Goal: Answer question/provide support

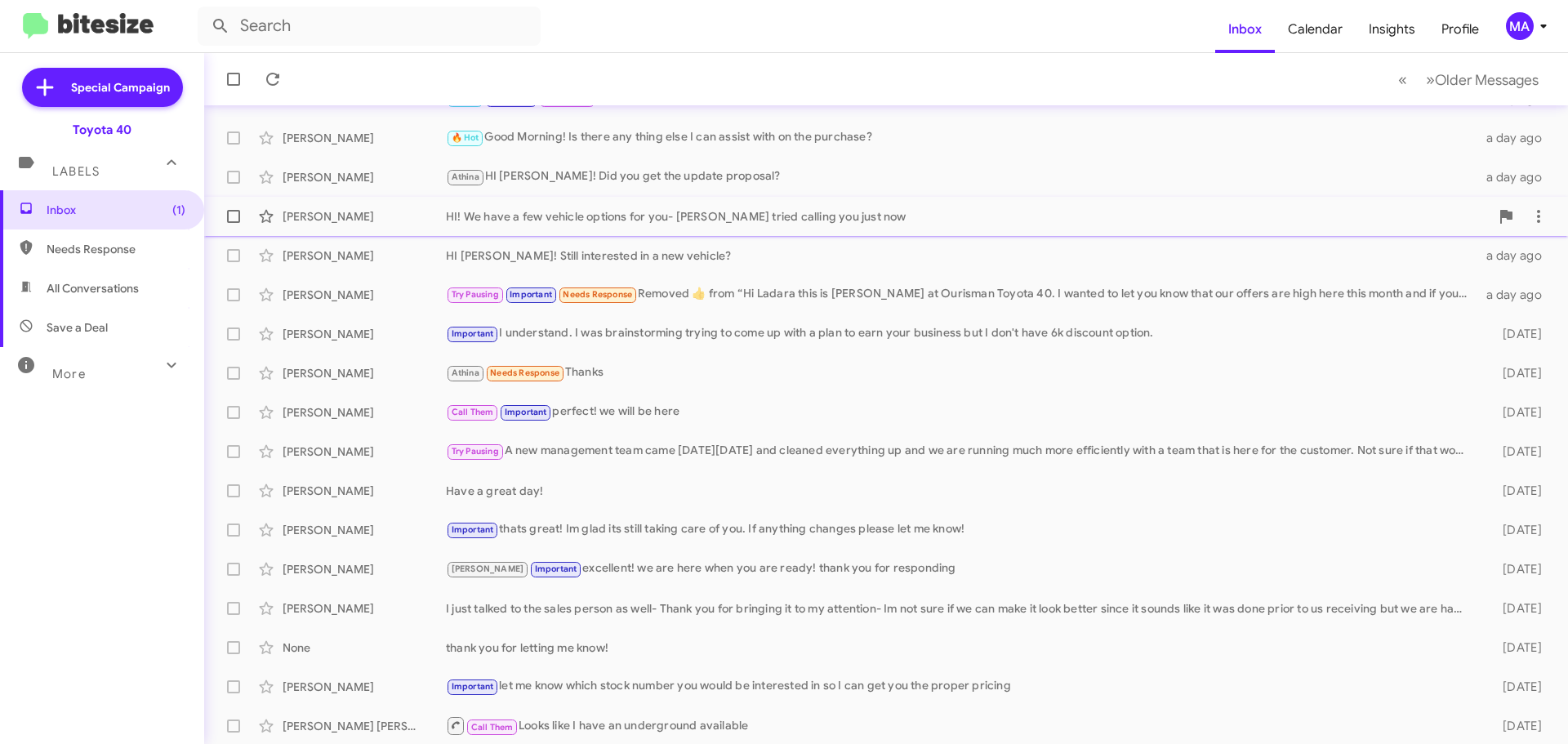
scroll to position [204, 0]
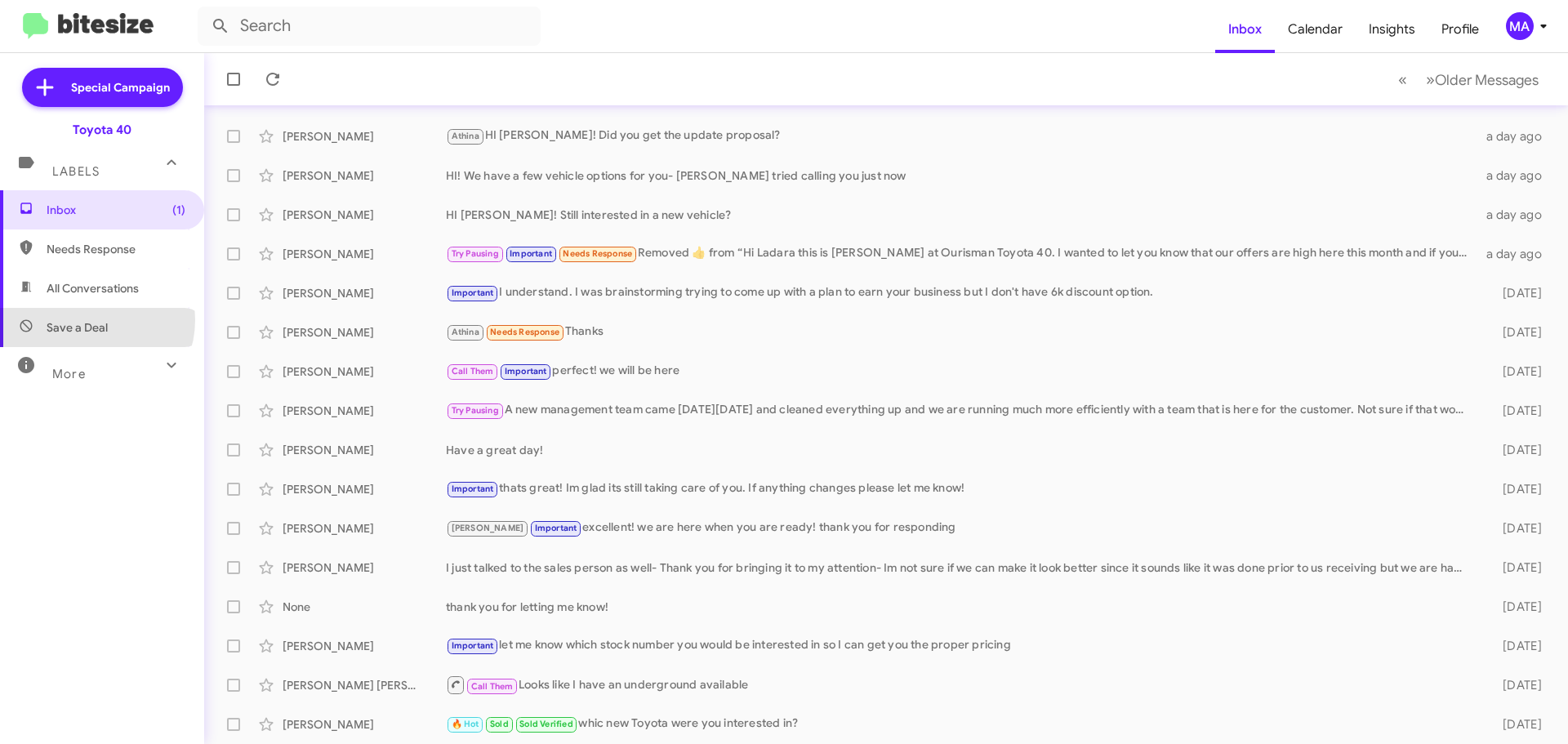
click at [93, 320] on span "Save a Deal" at bounding box center [77, 327] width 61 height 16
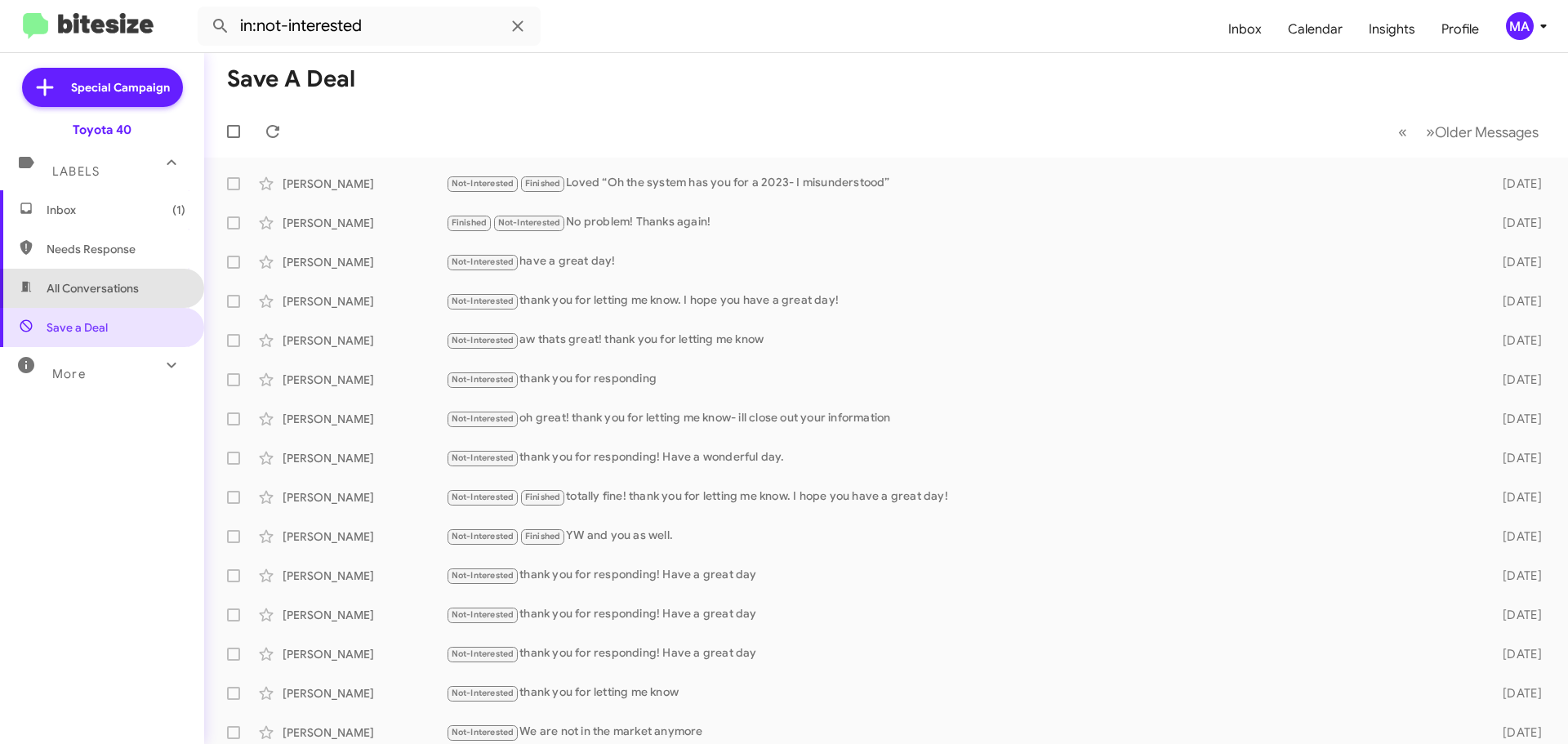
click at [137, 282] on span "All Conversations" at bounding box center [93, 288] width 93 height 16
type input "in:all-conversations"
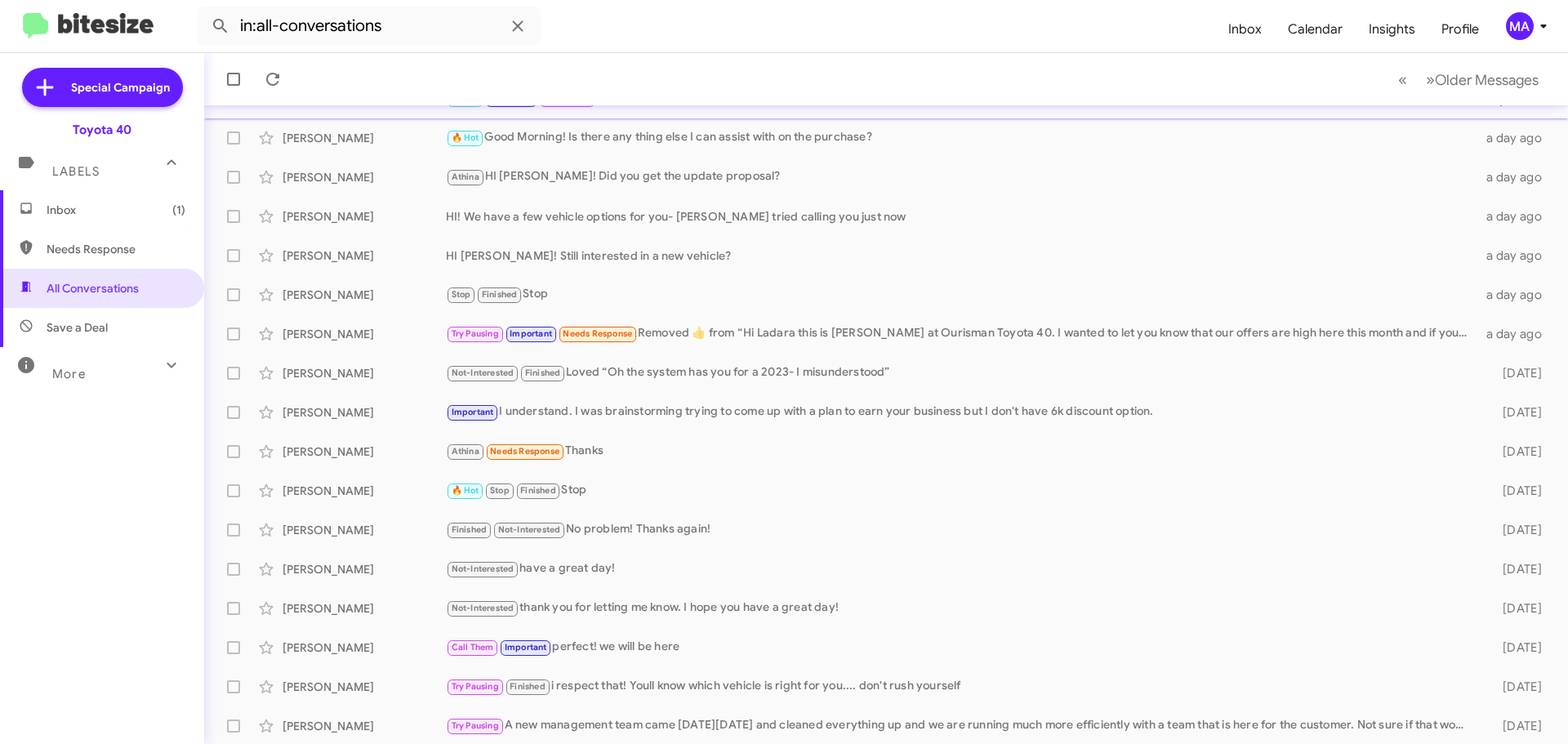
scroll to position [204, 0]
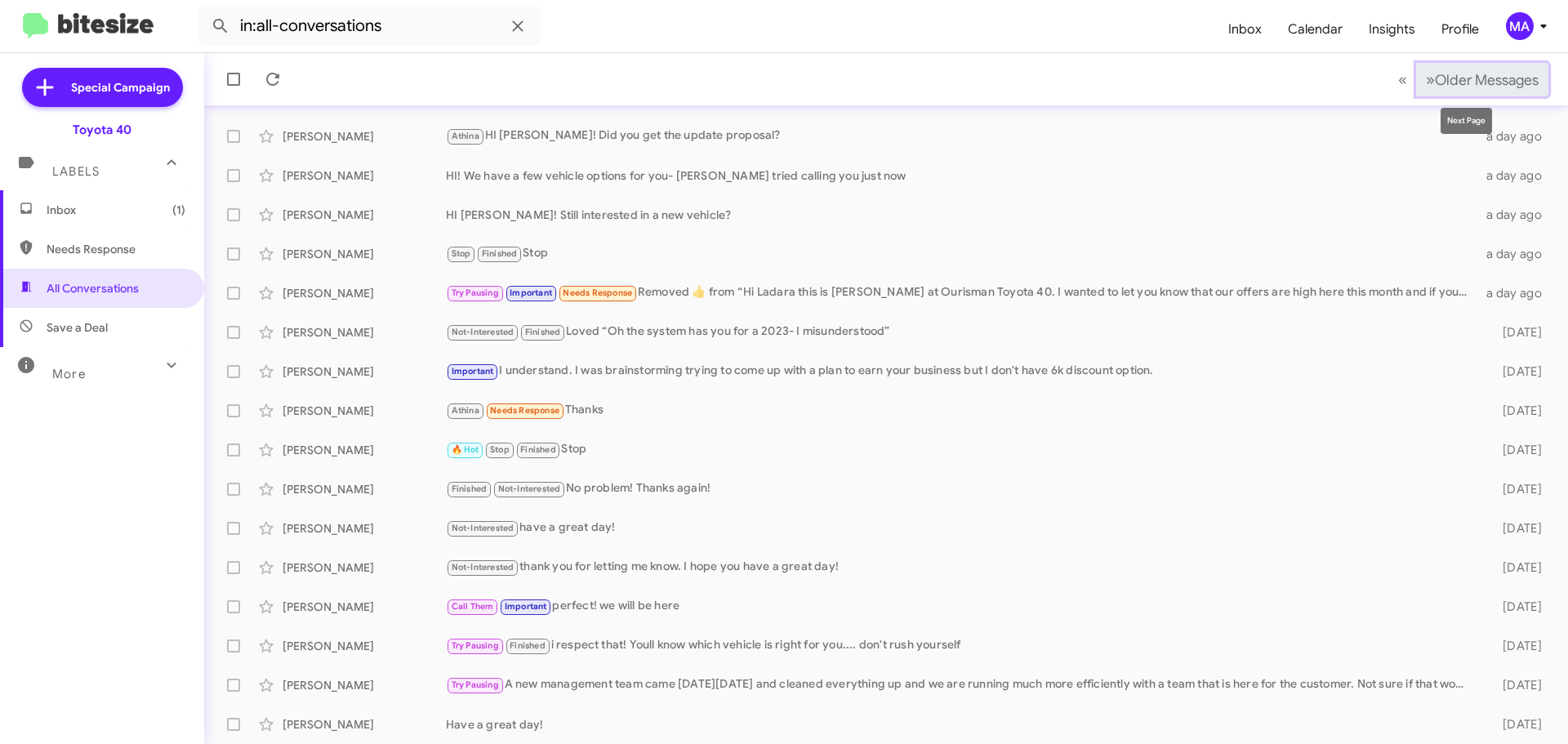
click at [1435, 85] on span "Older Messages" at bounding box center [1487, 80] width 104 height 18
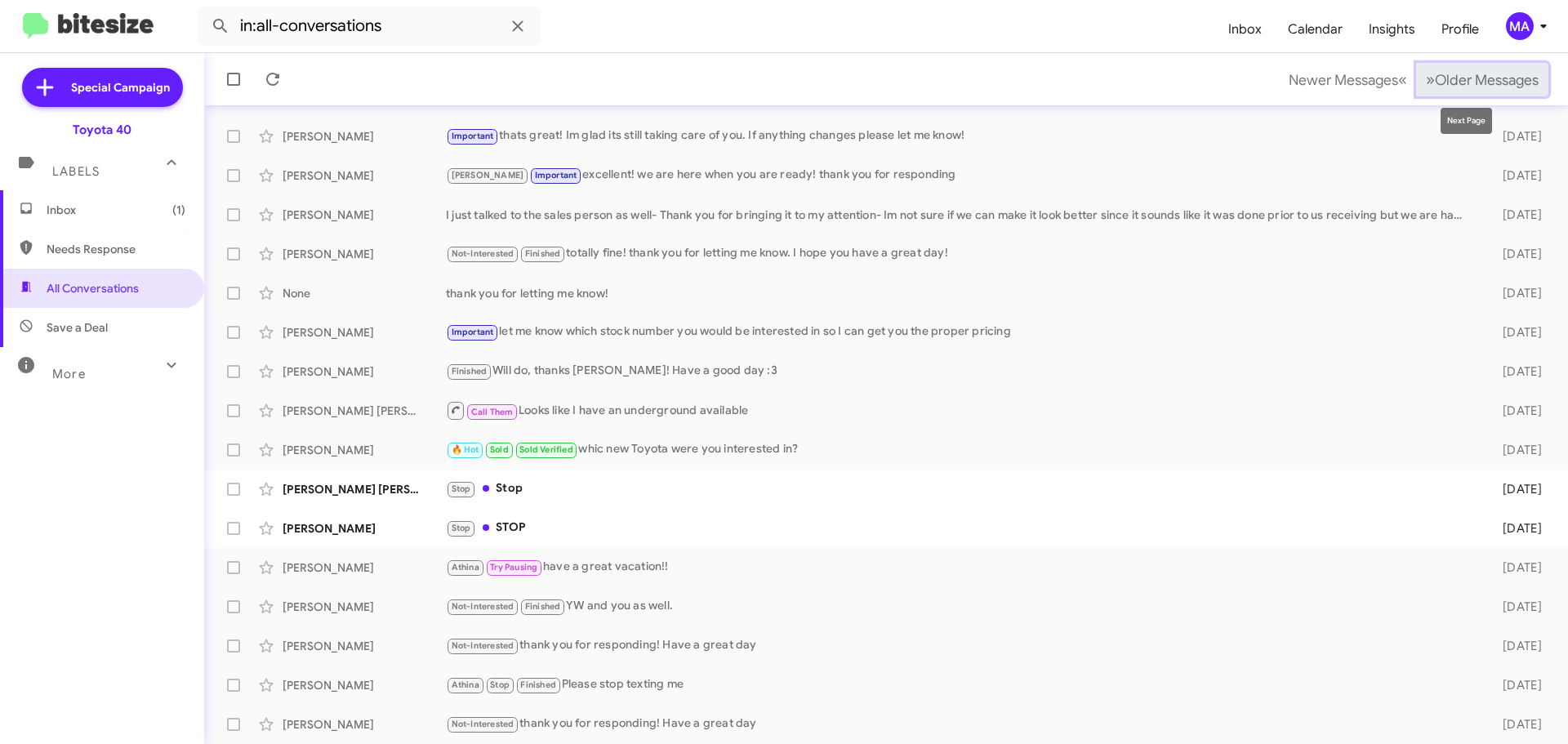
click at [1477, 73] on span "Older Messages" at bounding box center [1487, 80] width 104 height 18
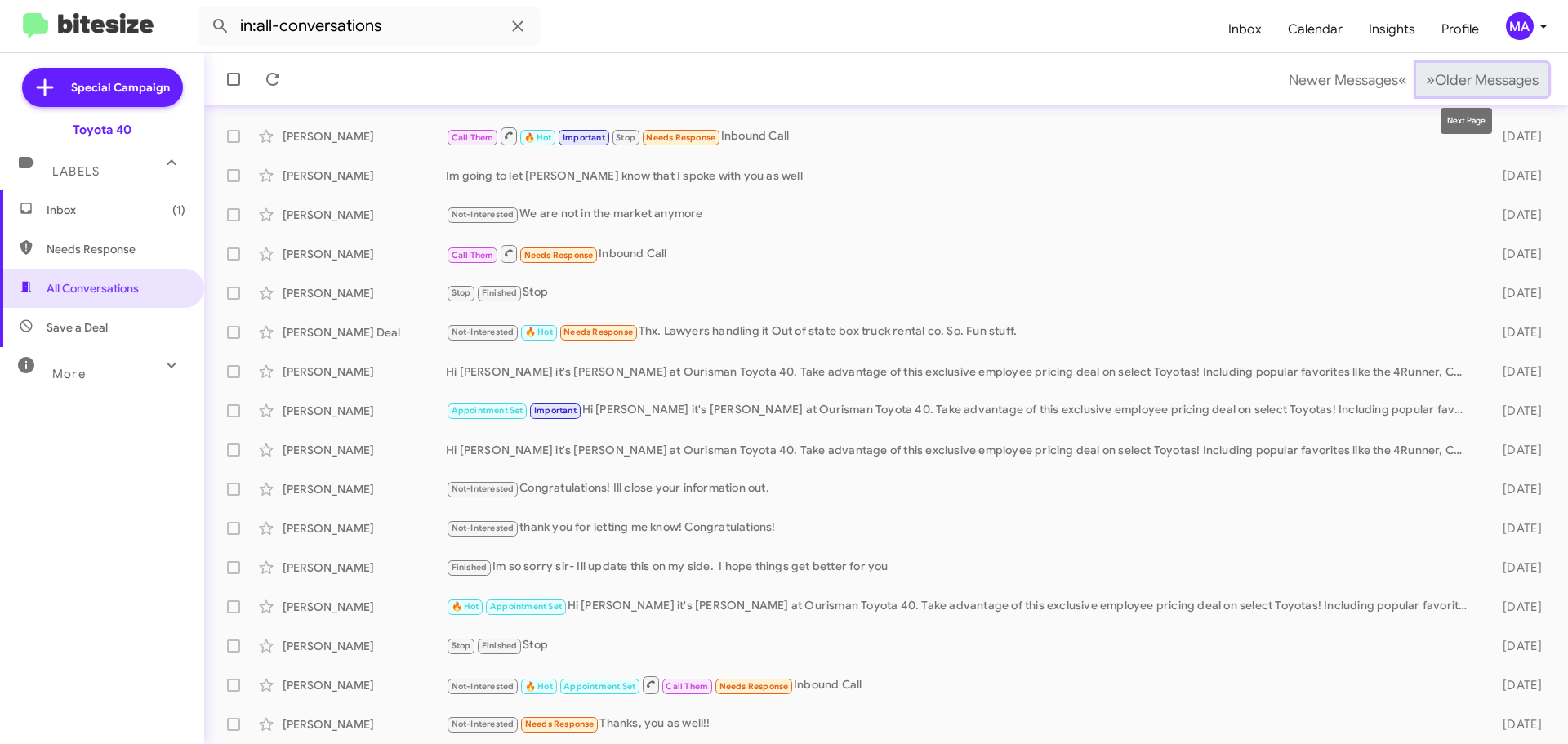
click at [1478, 81] on span "Older Messages" at bounding box center [1487, 80] width 104 height 18
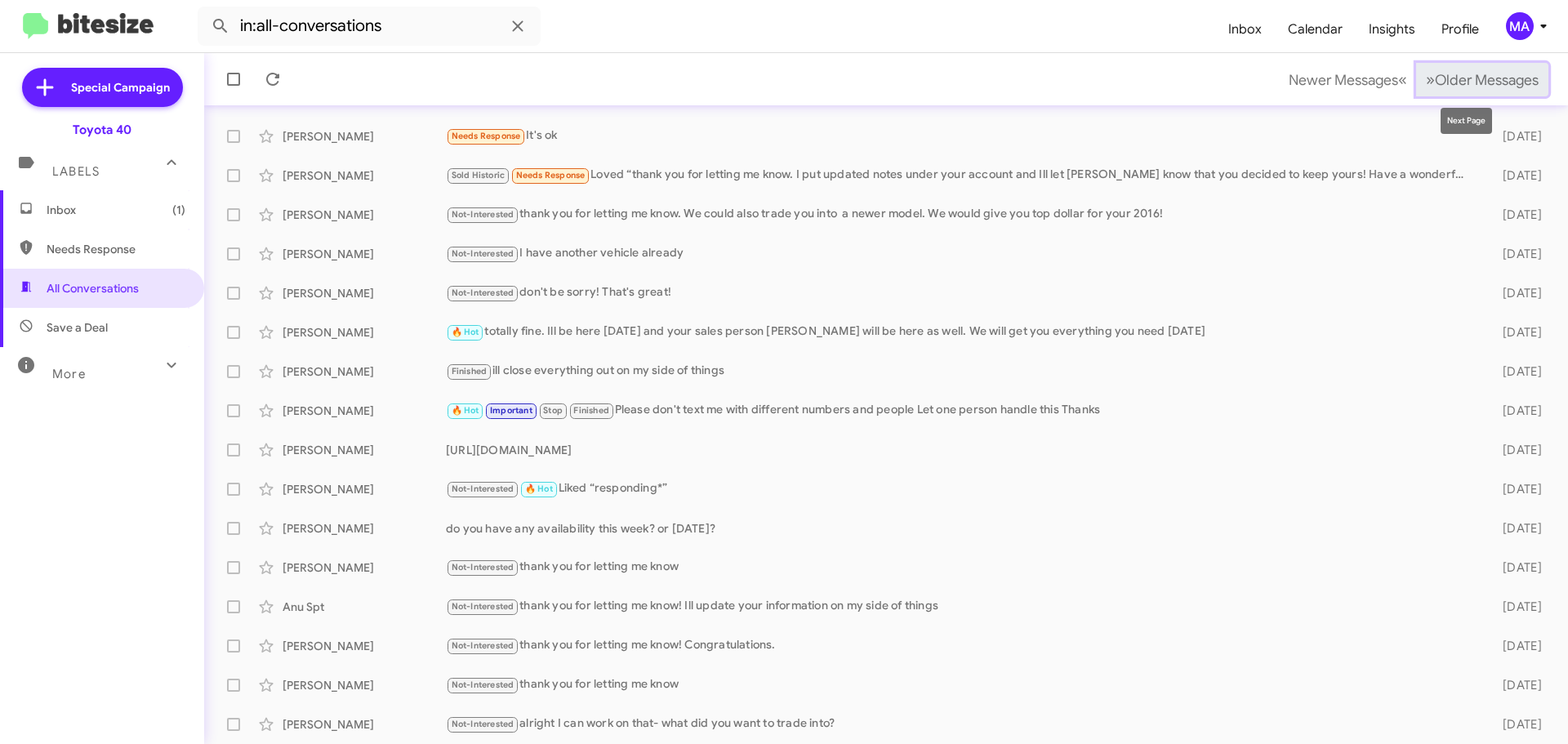
click at [1494, 78] on span "Older Messages" at bounding box center [1487, 80] width 104 height 18
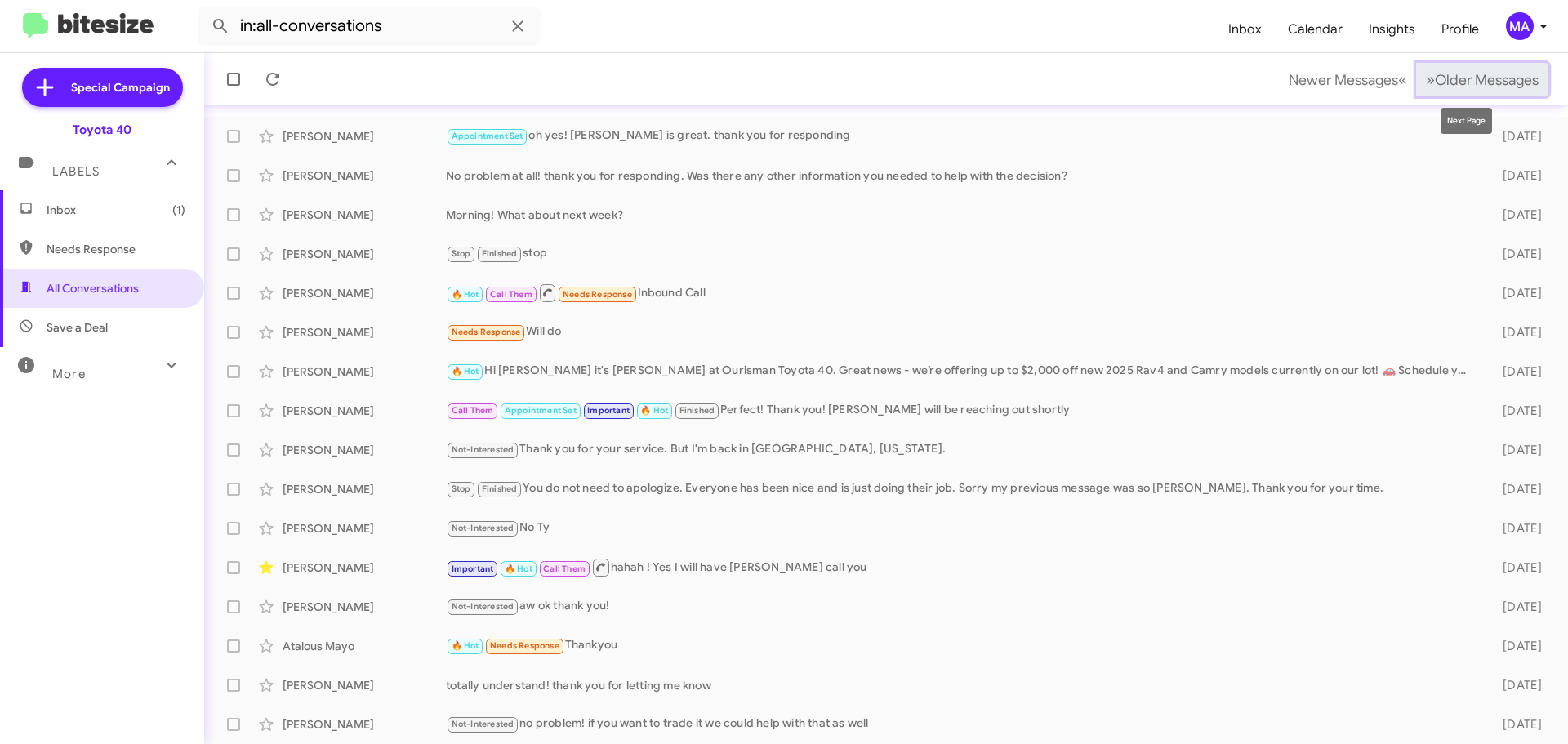
click at [1486, 79] on span "Older Messages" at bounding box center [1487, 80] width 104 height 18
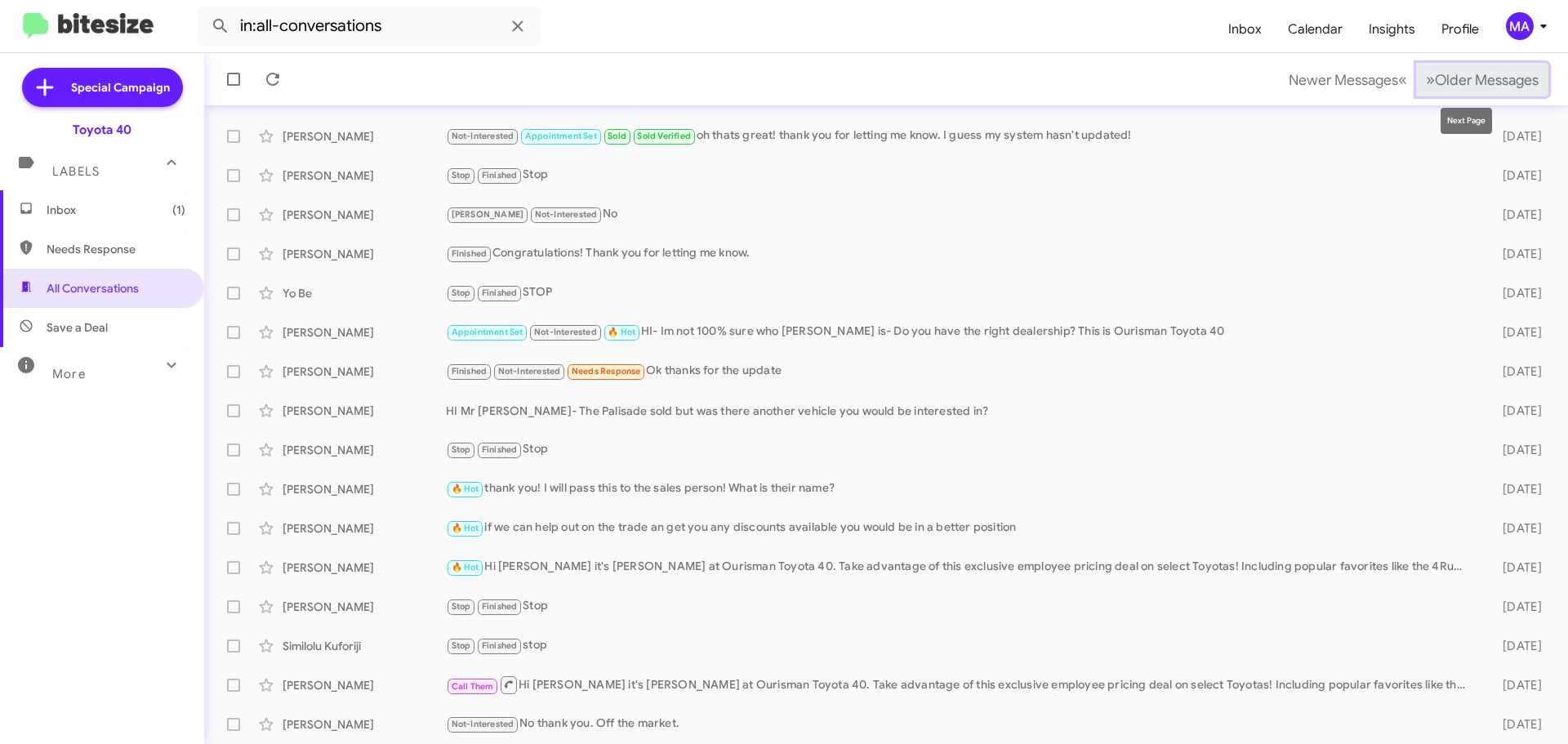
click at [1487, 78] on span "Older Messages" at bounding box center [1487, 80] width 104 height 18
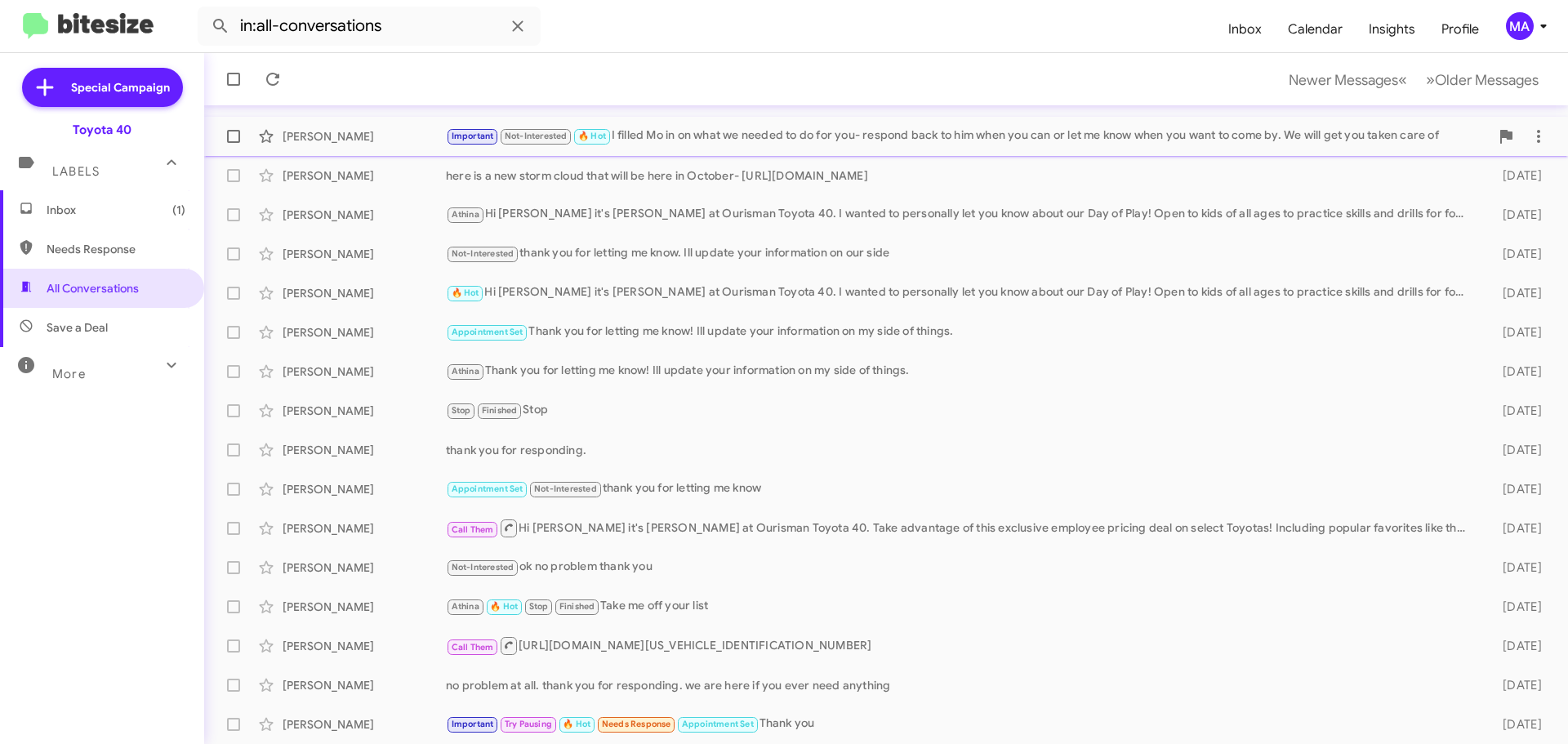
click at [706, 138] on div "Important Not-Interested 🔥 Hot I filled Mo in on what we needed to do for you- …" at bounding box center [968, 136] width 1043 height 19
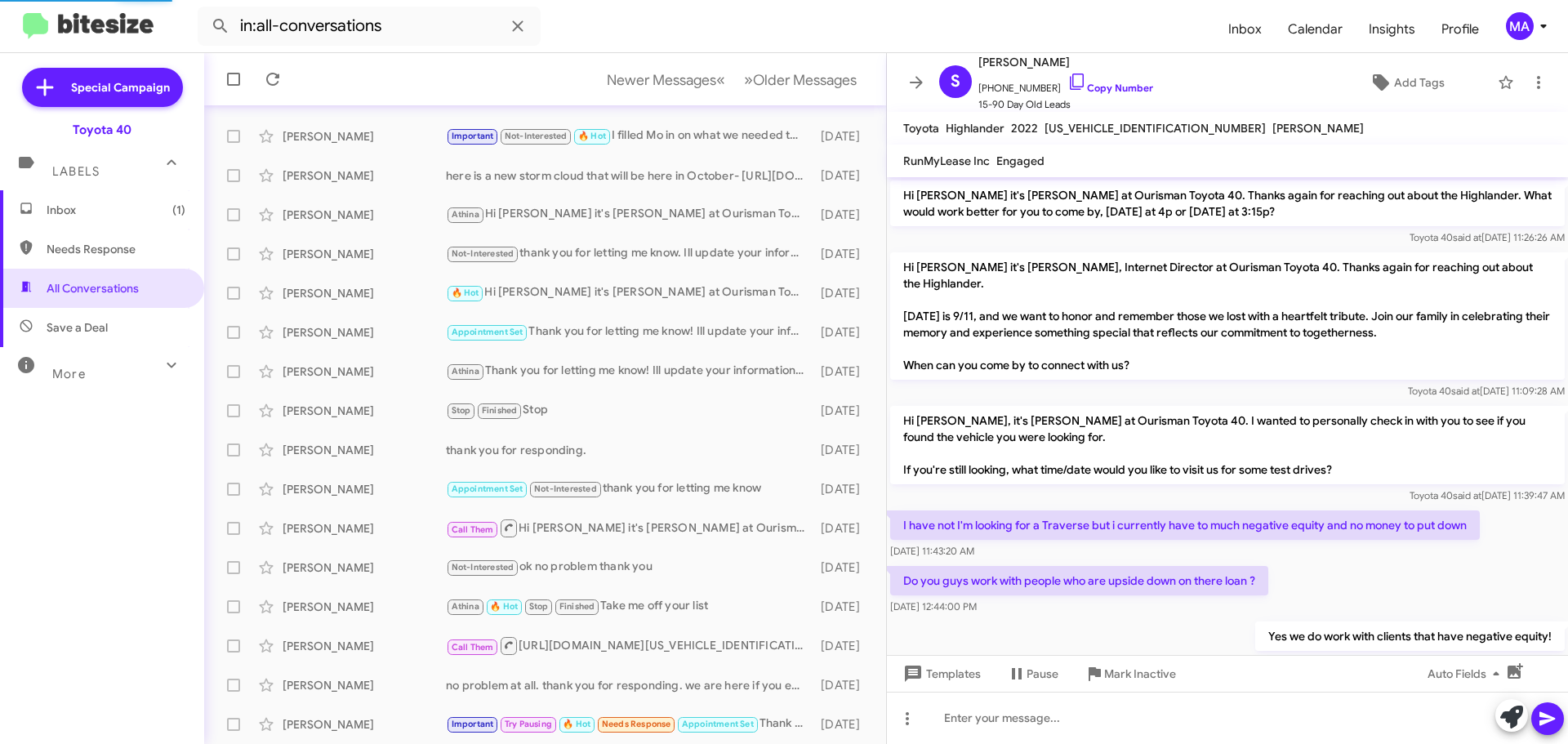
scroll to position [869, 0]
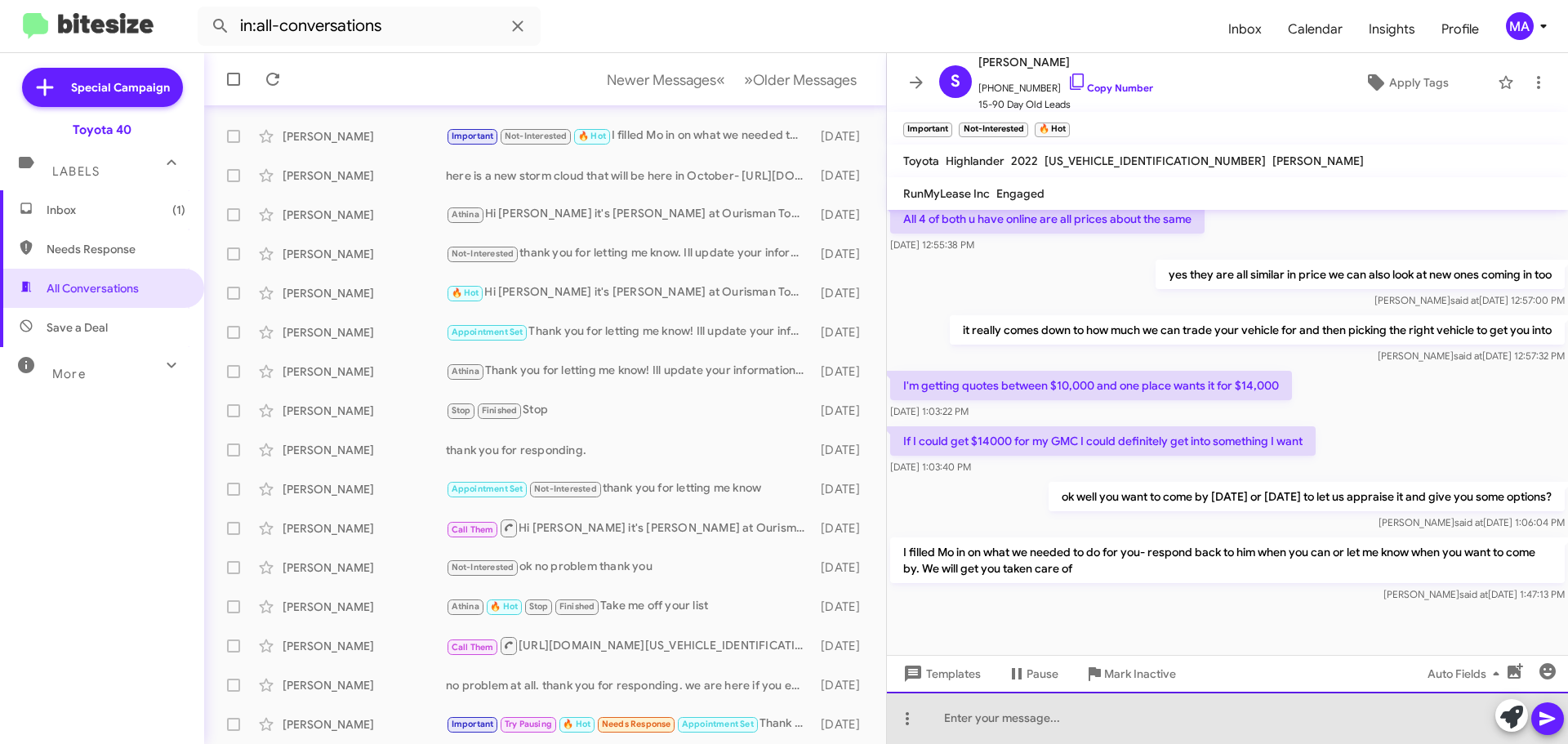
click at [1071, 721] on div at bounding box center [1228, 717] width 681 height 52
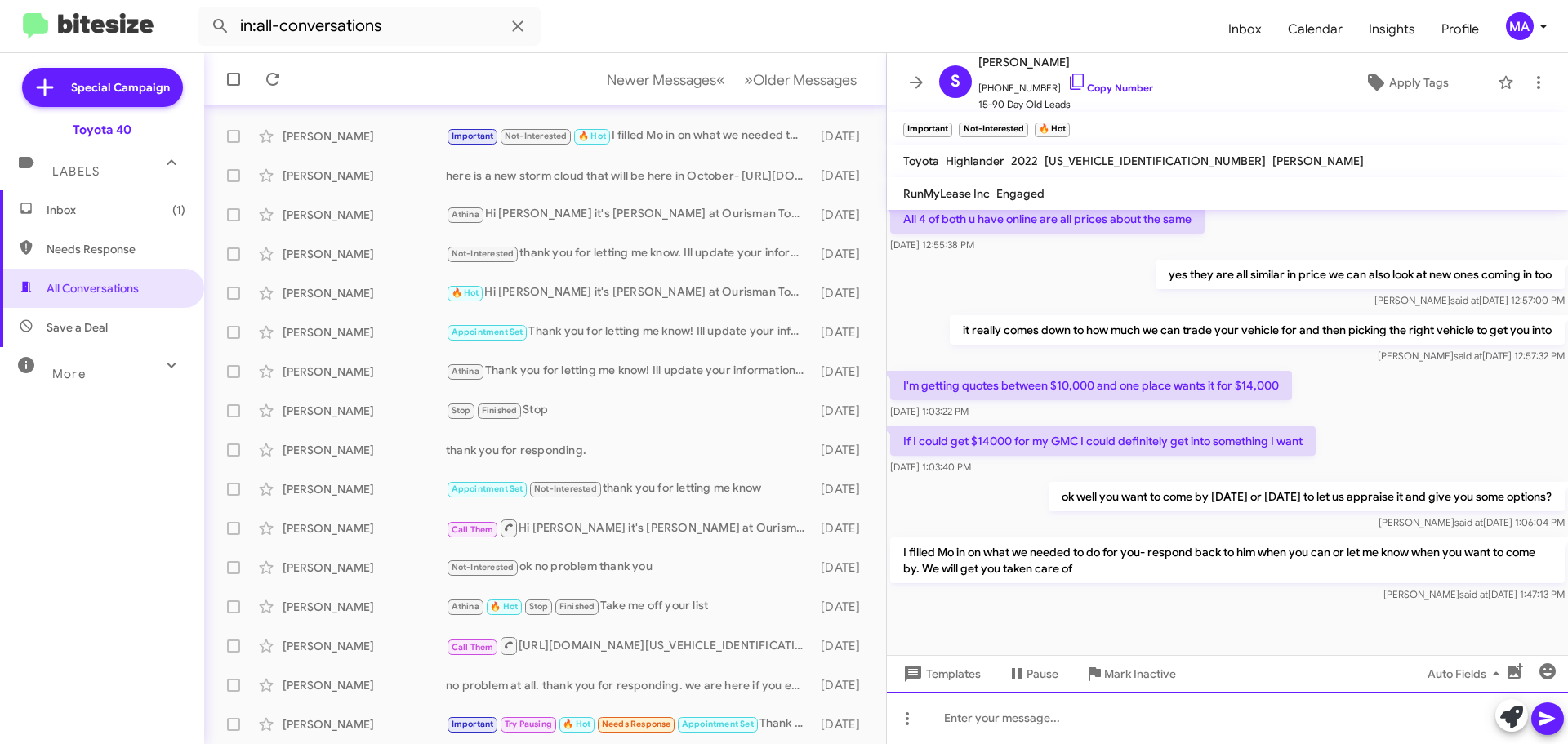
click at [1011, 719] on div at bounding box center [1228, 717] width 681 height 52
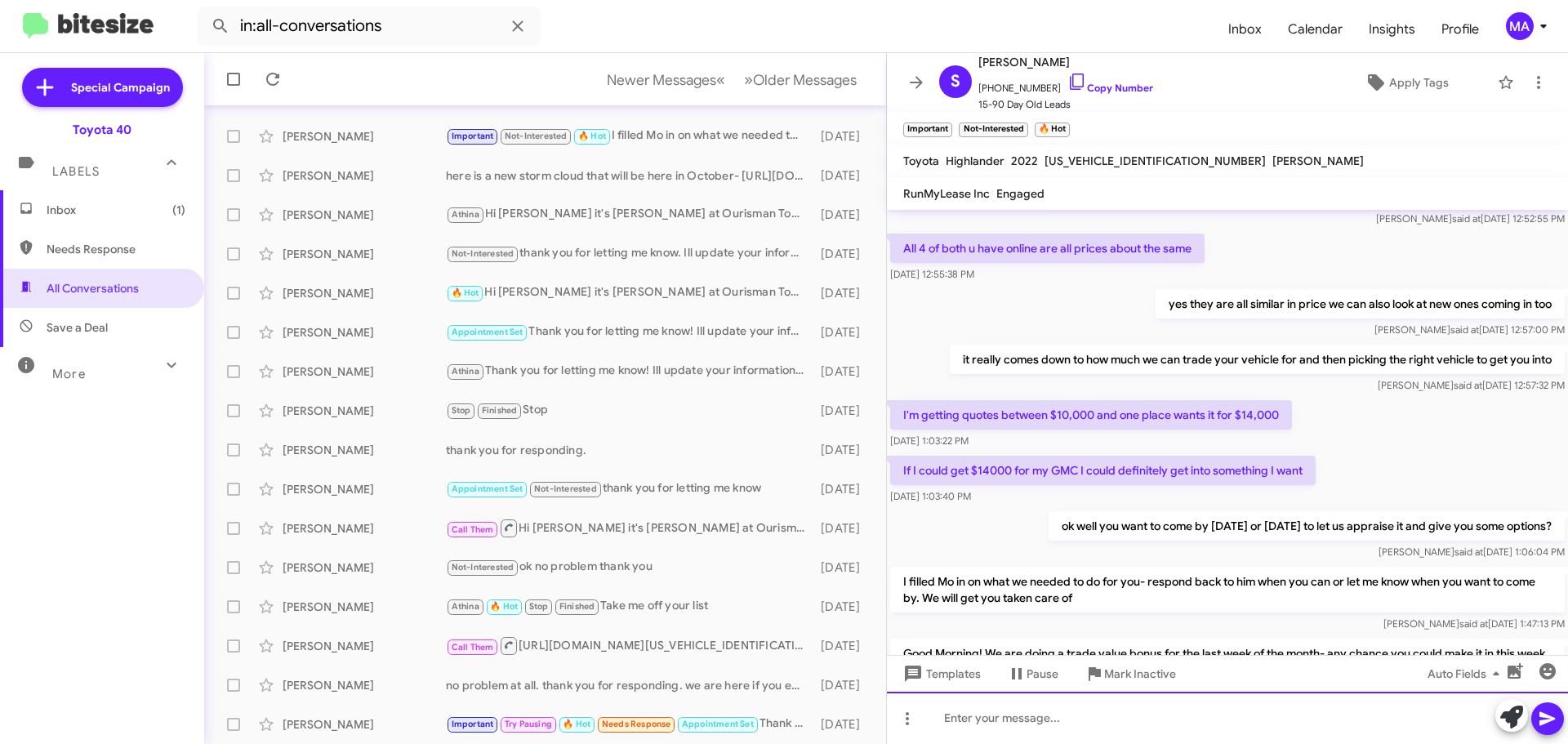
scroll to position [1363, 0]
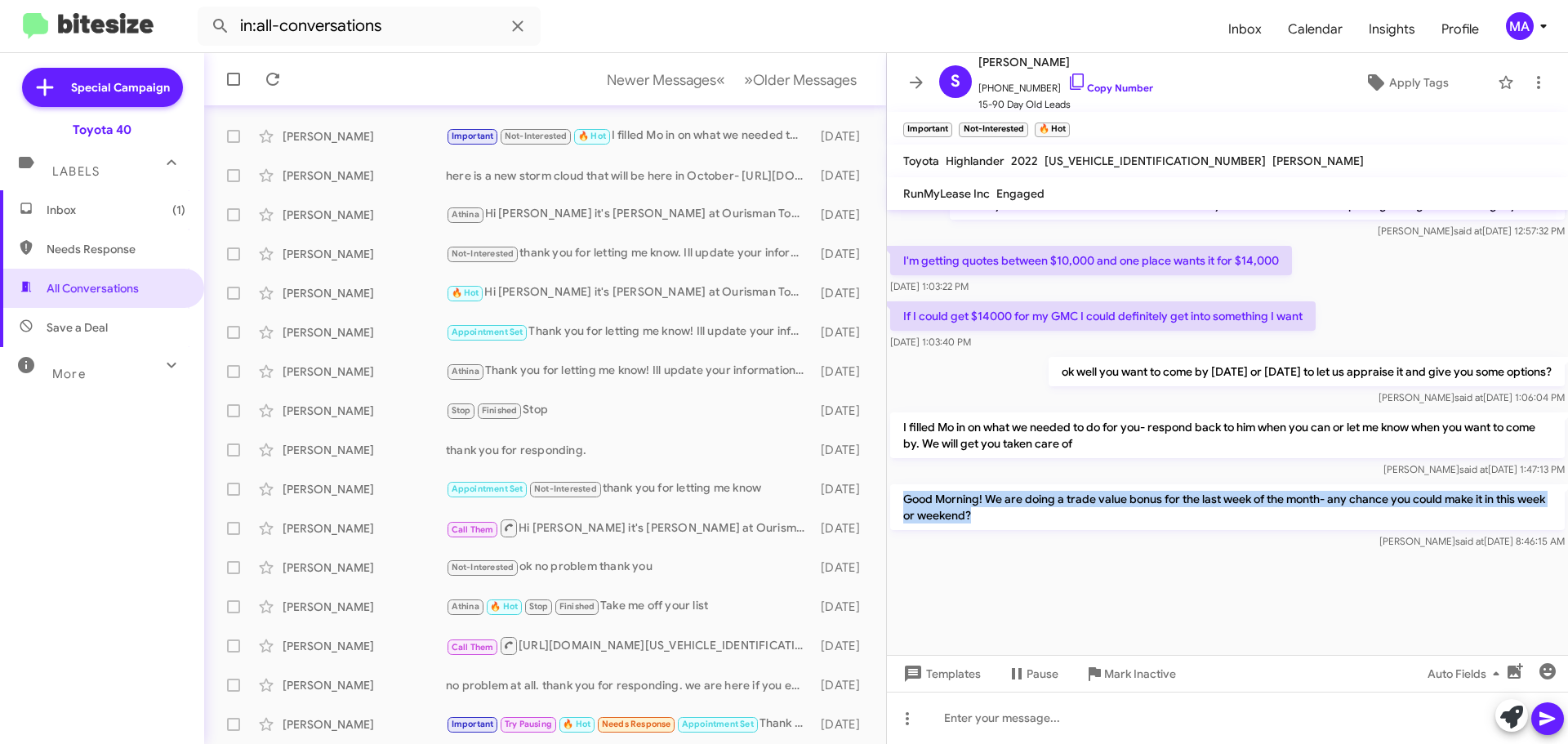
drag, startPoint x: 1021, startPoint y: 527, endPoint x: 901, endPoint y: 498, distance: 123.5
click at [901, 498] on p "Good Morning! We are doing a trade value bonus for the last week of the month- …" at bounding box center [1227, 507] width 674 height 46
copy p "Good Morning! We are doing a trade value bonus for the last week of the month- …"
click at [125, 202] on span "Inbox (1)" at bounding box center [116, 210] width 139 height 16
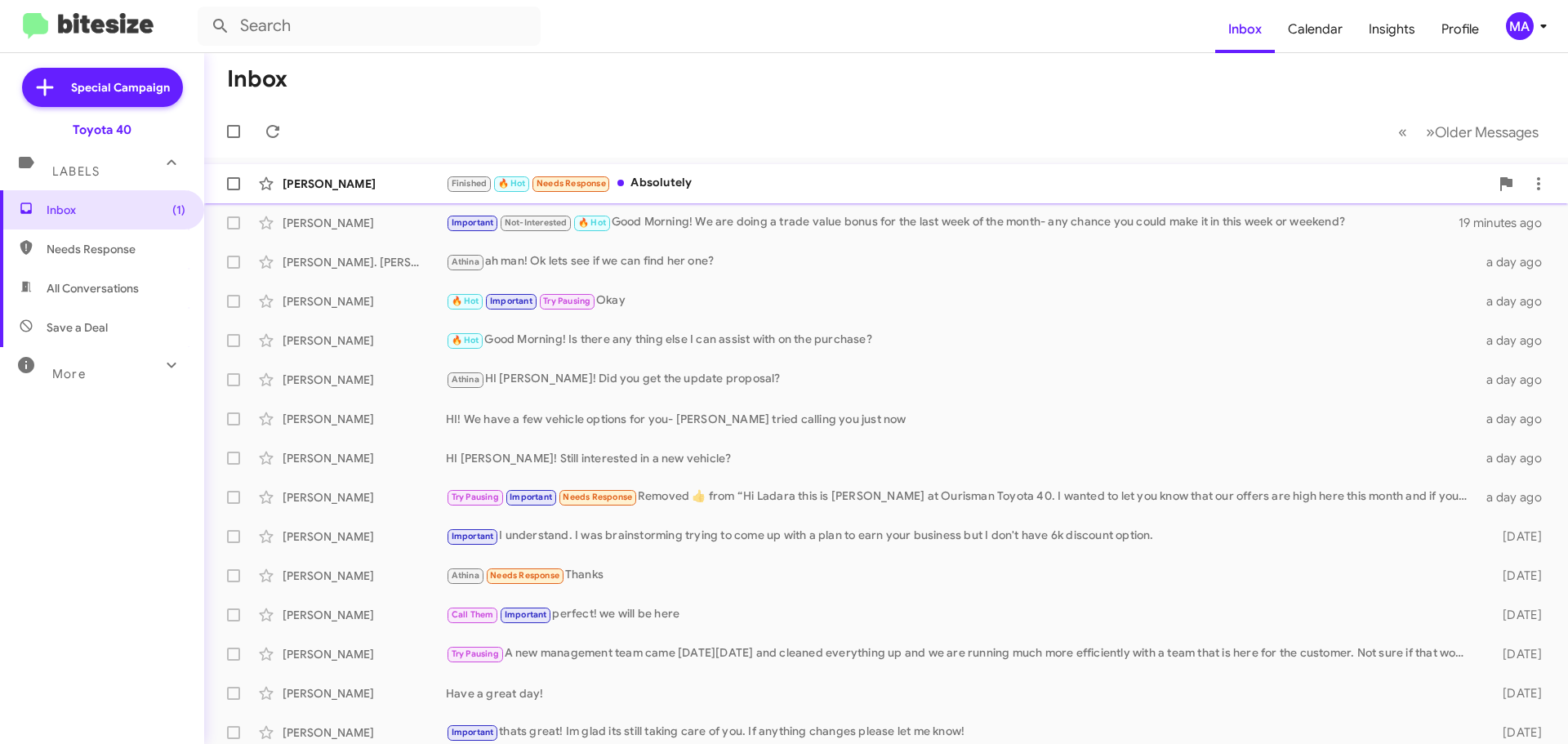
click at [696, 178] on div "Finished 🔥 Hot Needs Response Absolutely" at bounding box center [968, 183] width 1043 height 19
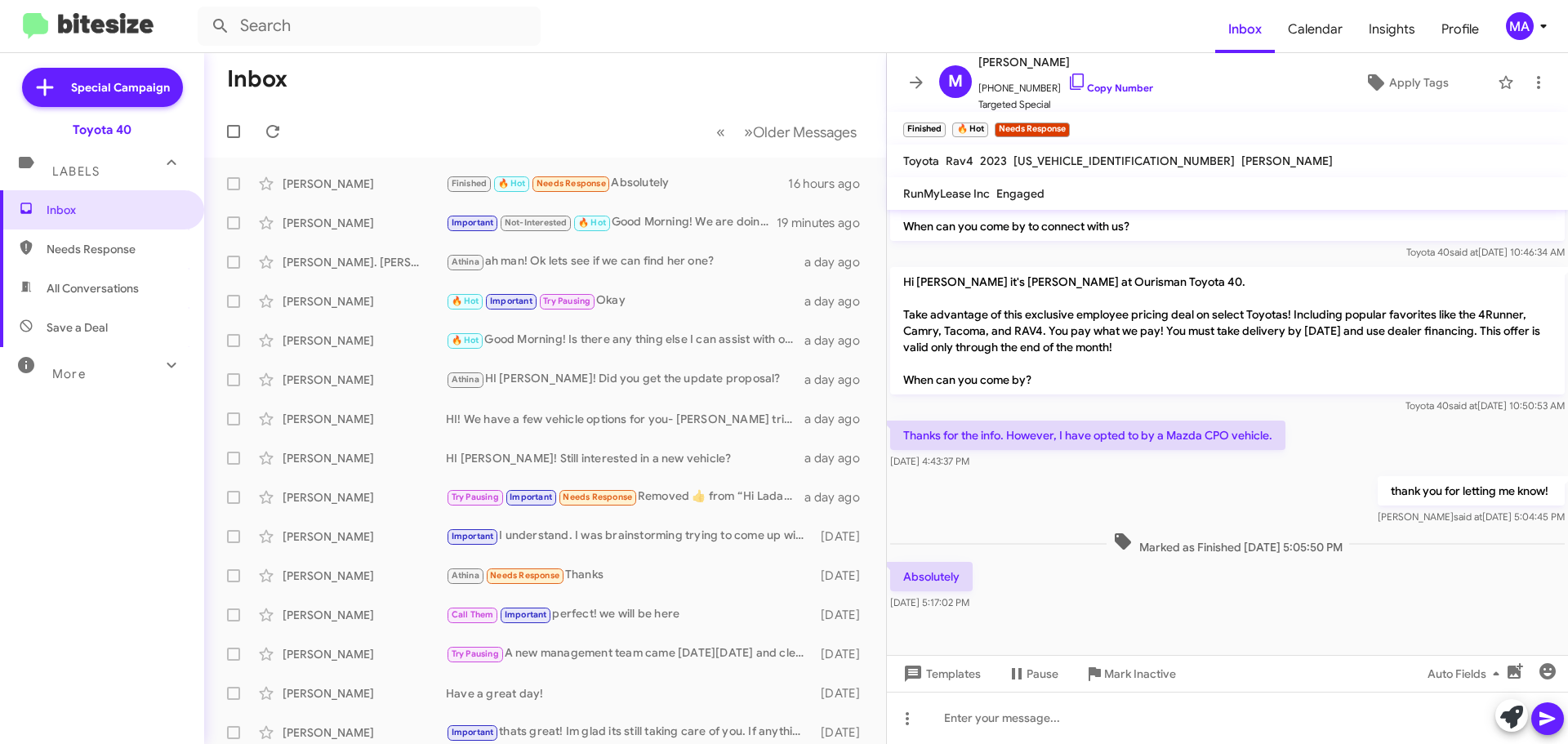
scroll to position [684, 0]
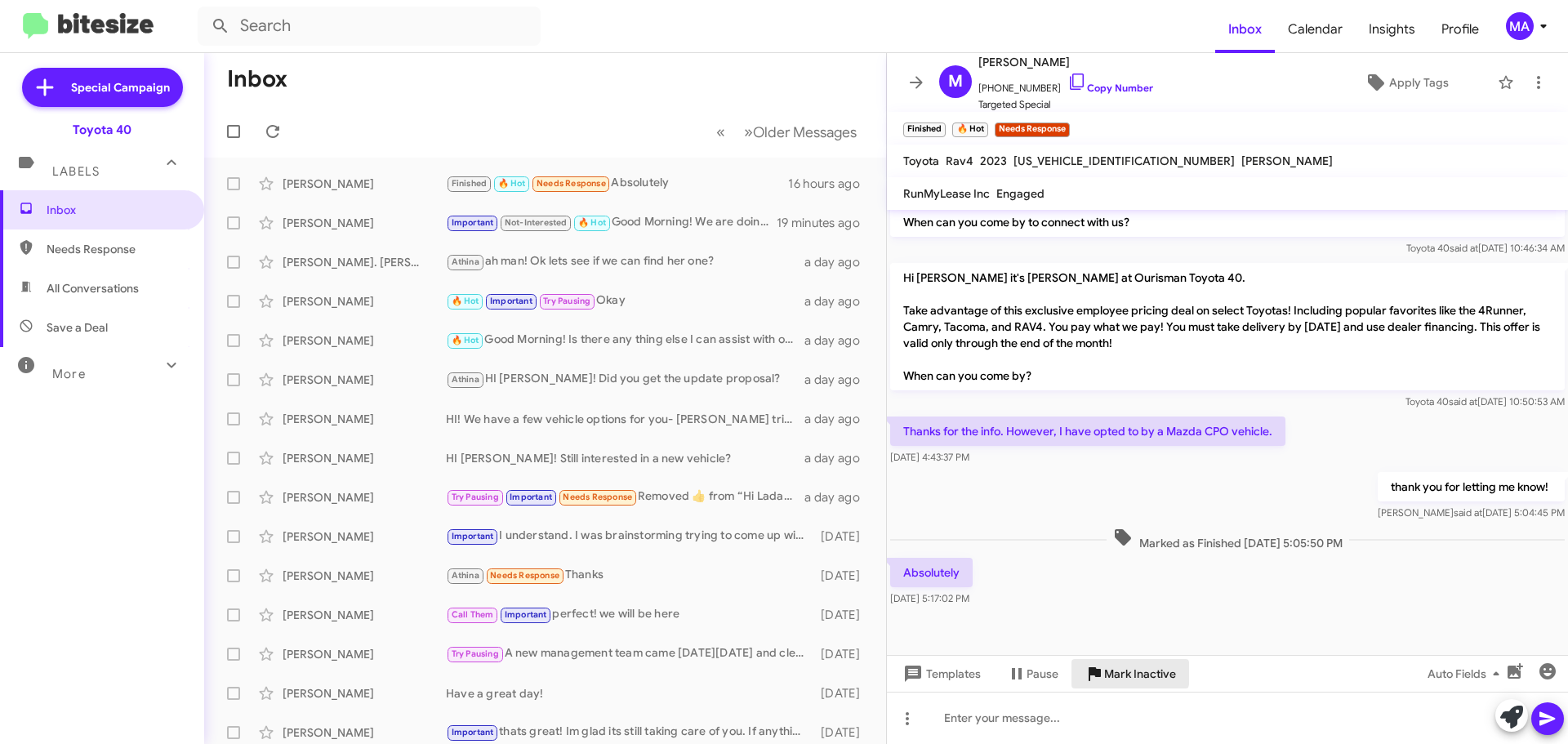
click at [1106, 673] on span "Mark Inactive" at bounding box center [1140, 673] width 72 height 30
